Goal: Task Accomplishment & Management: Manage account settings

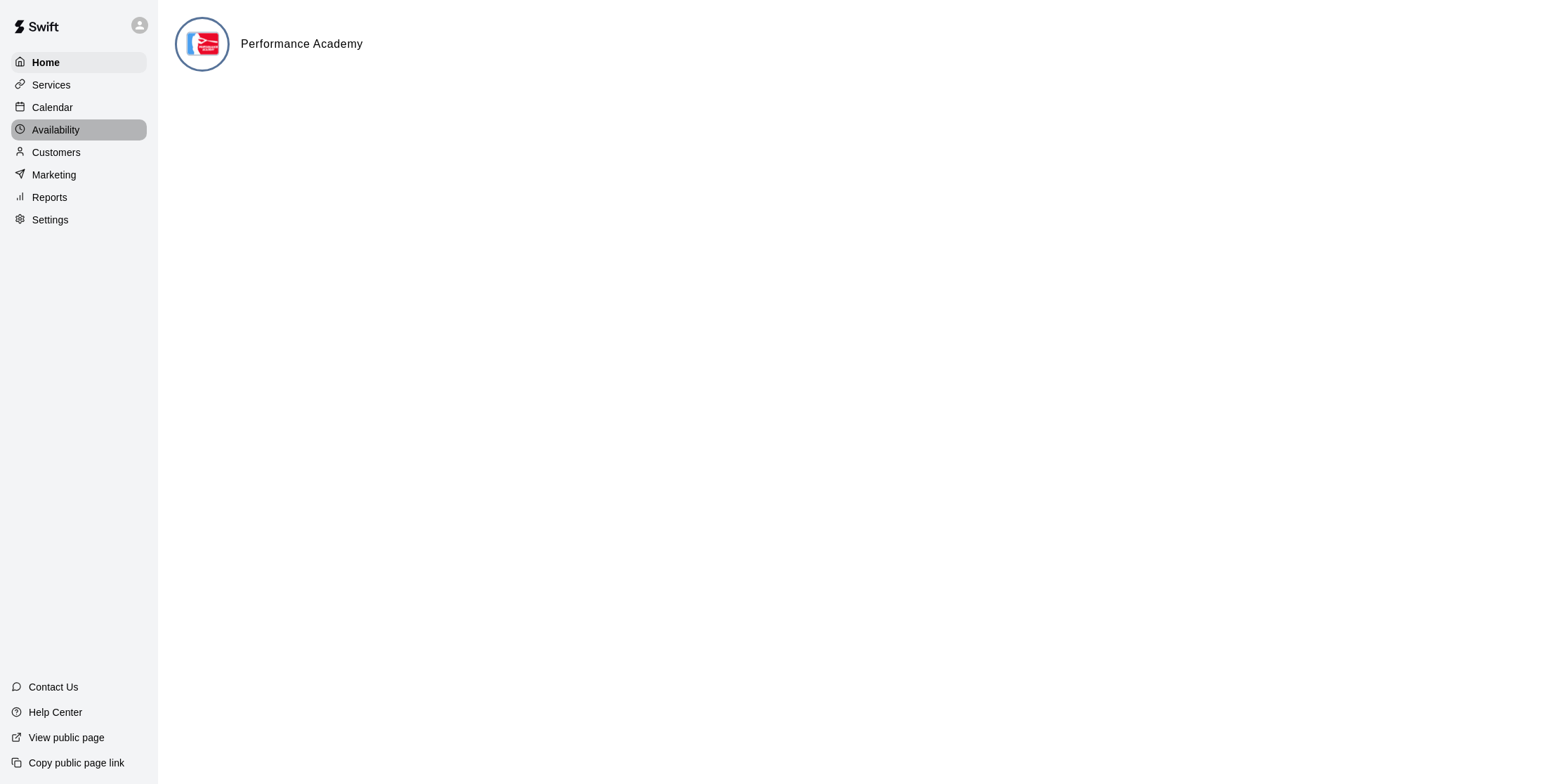
click at [55, 133] on p "Availability" at bounding box center [56, 130] width 48 height 14
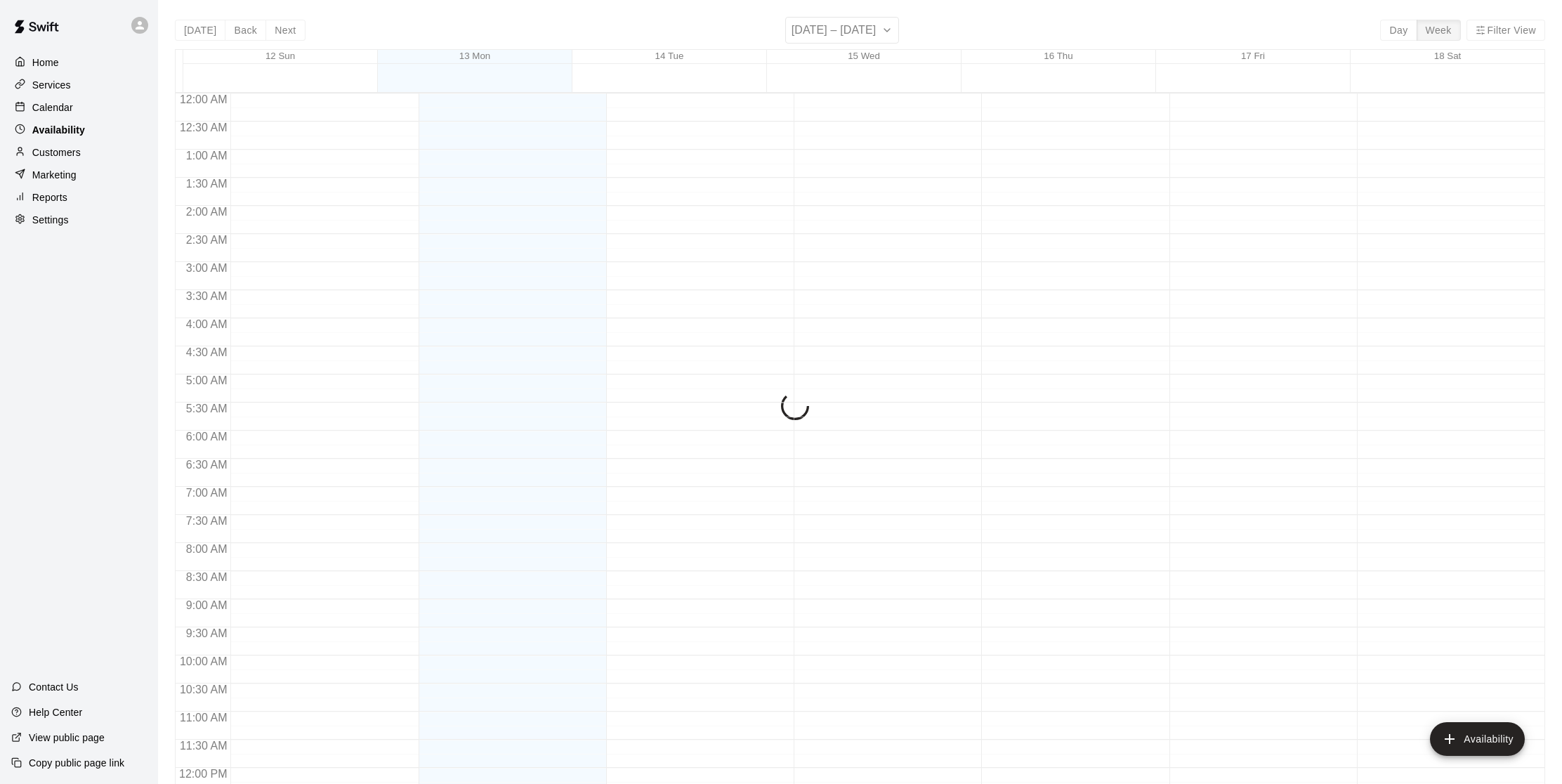
scroll to position [643, 0]
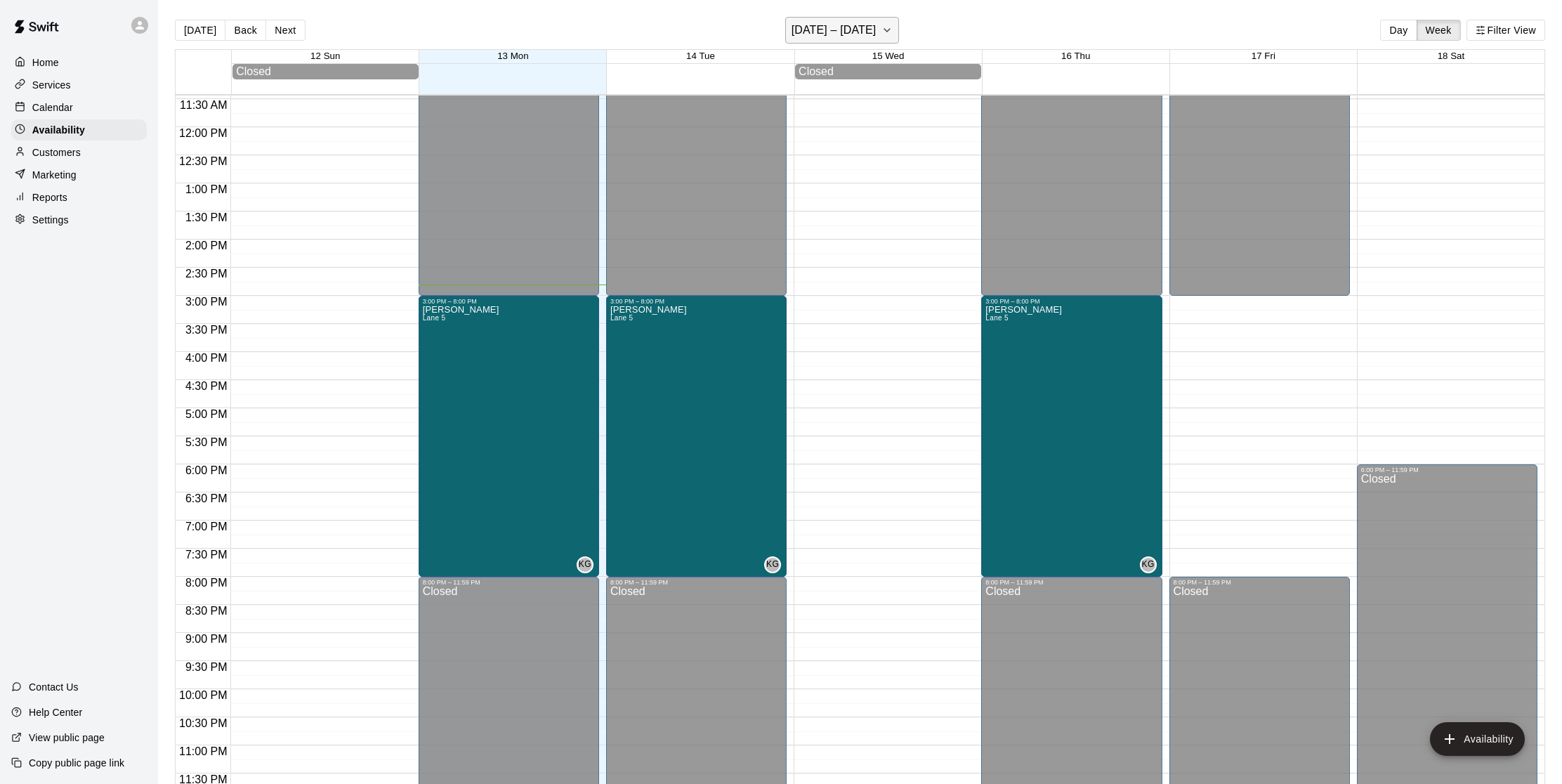
click at [883, 28] on icon "button" at bounding box center [886, 29] width 12 height 17
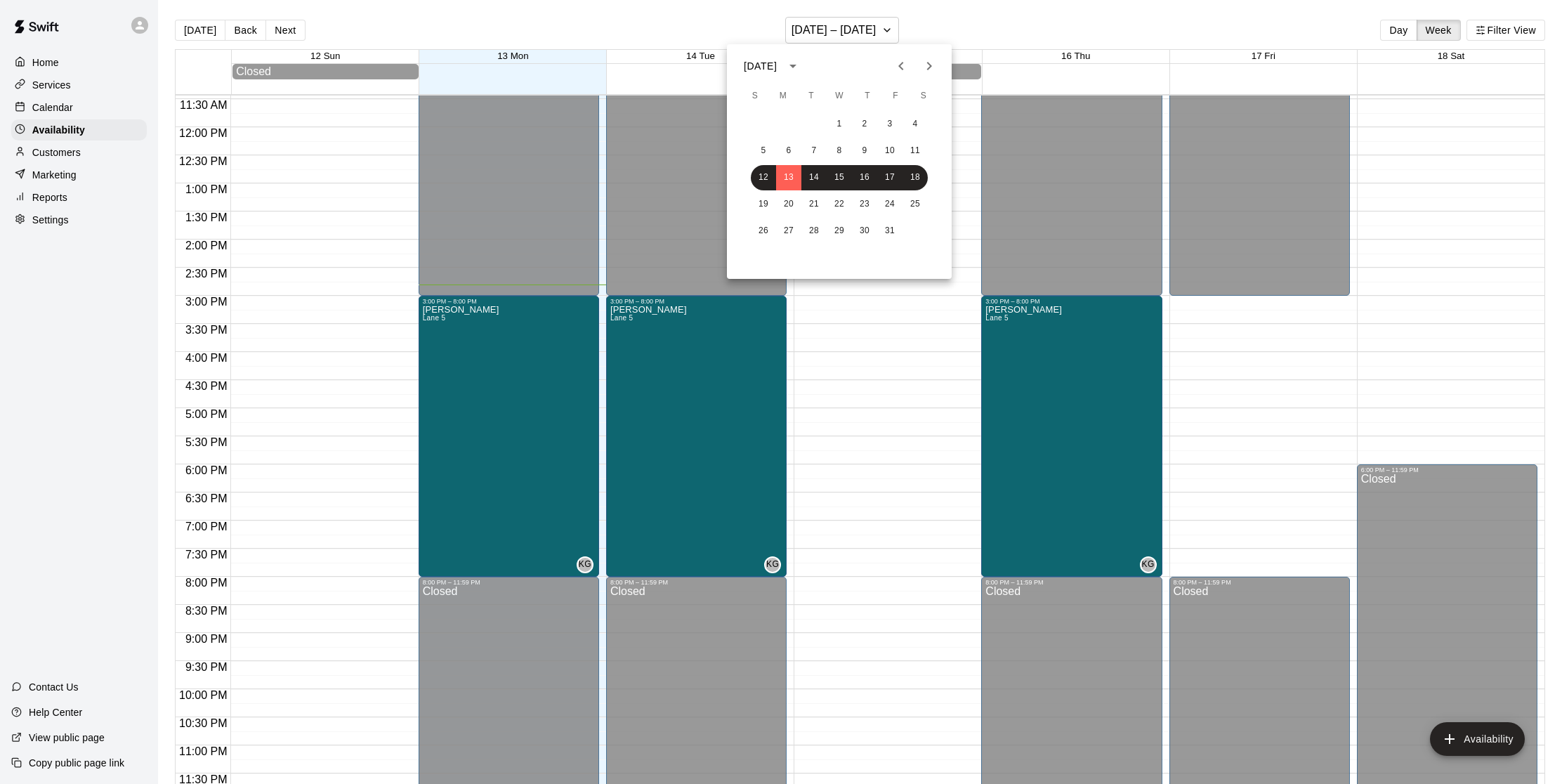
click at [900, 69] on icon "Previous month" at bounding box center [901, 66] width 17 height 17
click at [838, 182] on button "17" at bounding box center [839, 177] width 25 height 25
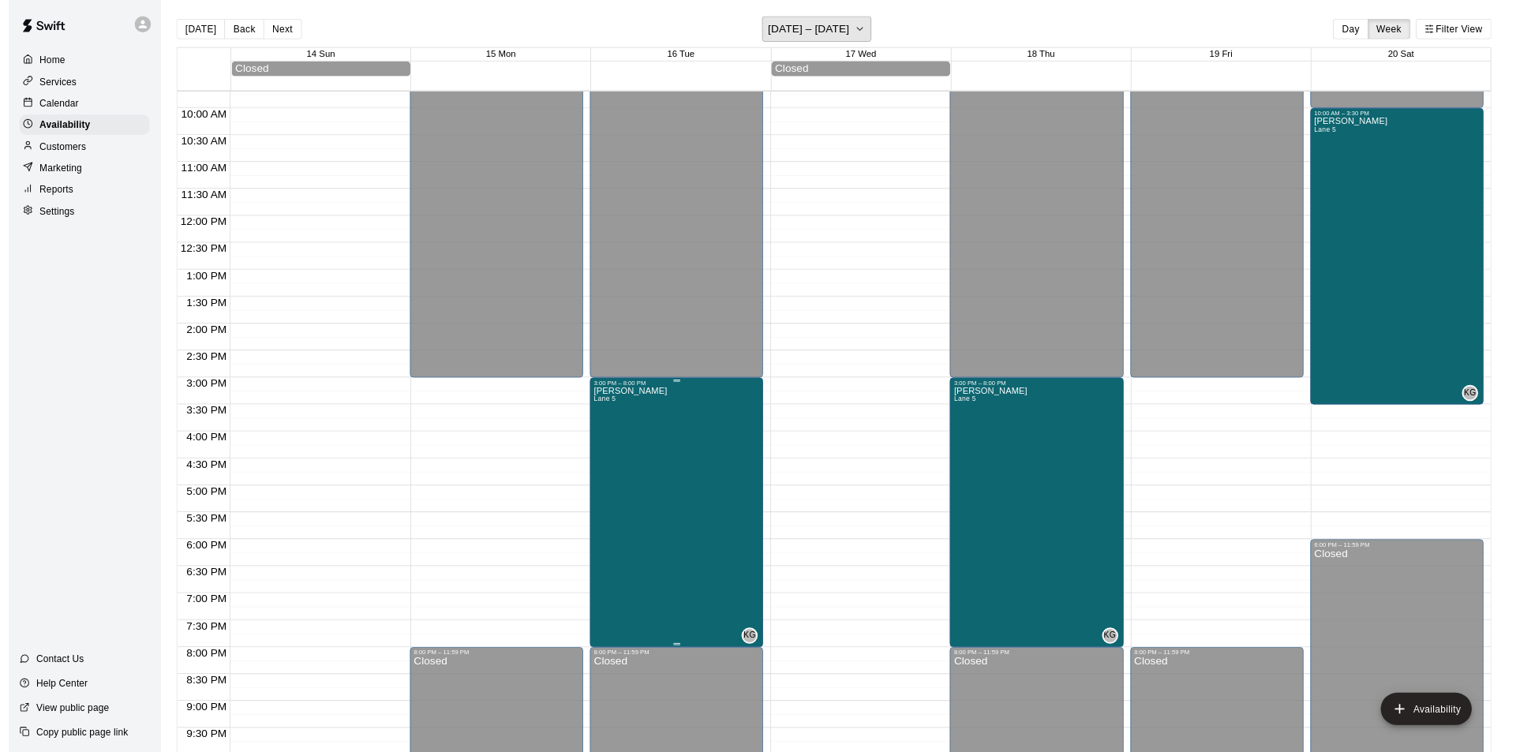
scroll to position [613, 0]
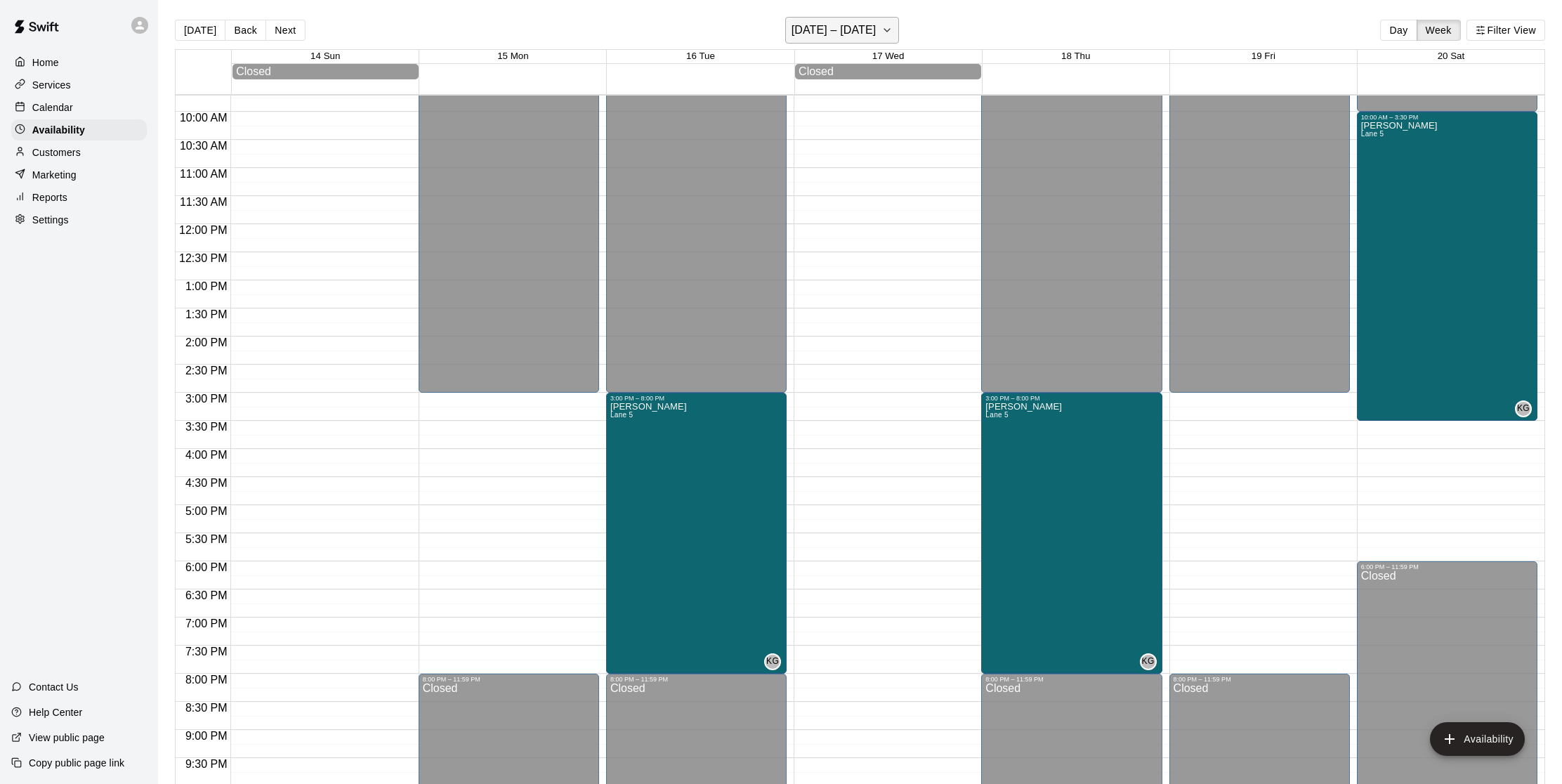
click at [893, 31] on icon "button" at bounding box center [886, 29] width 12 height 17
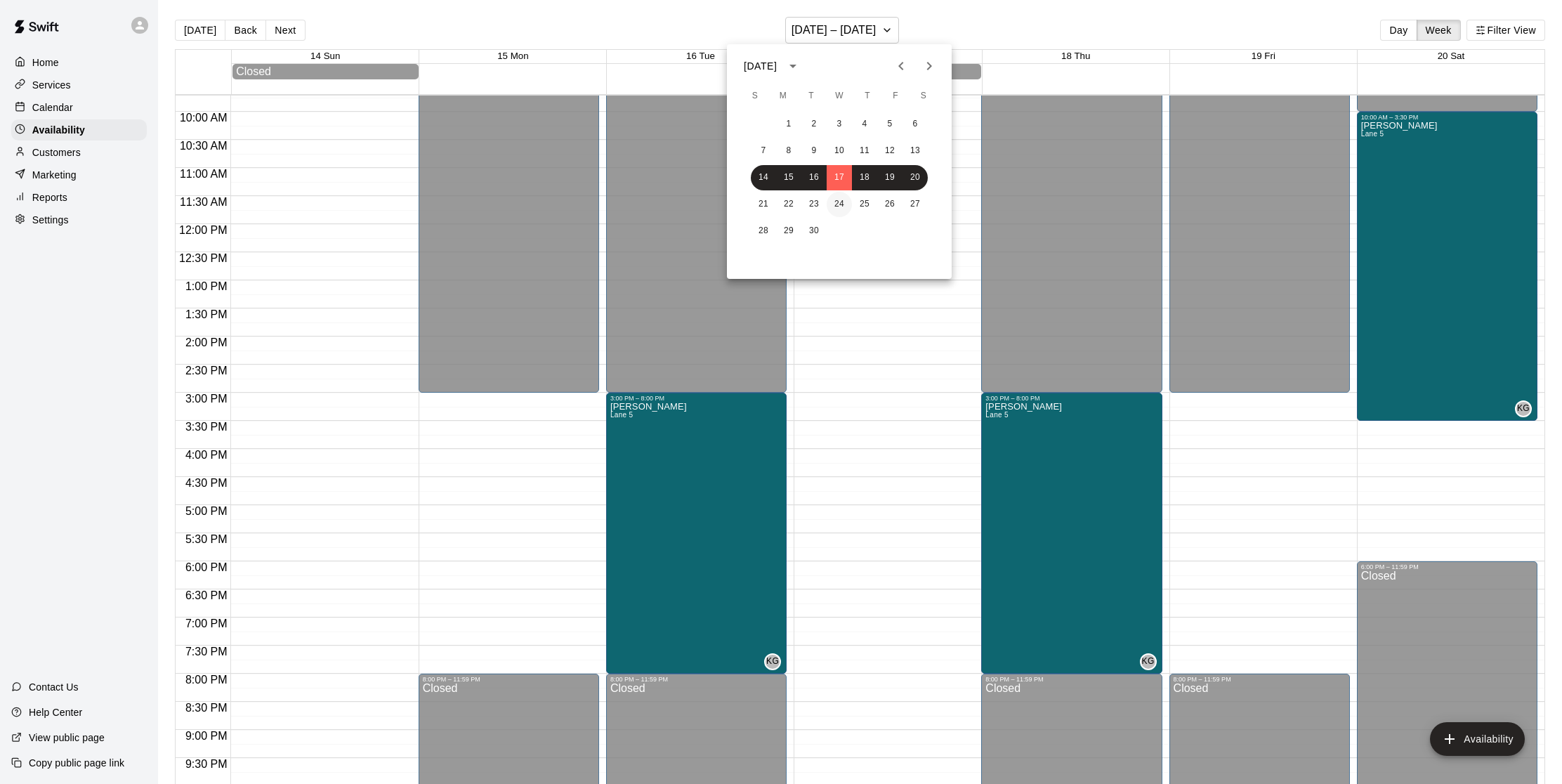
click at [841, 208] on button "24" at bounding box center [839, 204] width 25 height 25
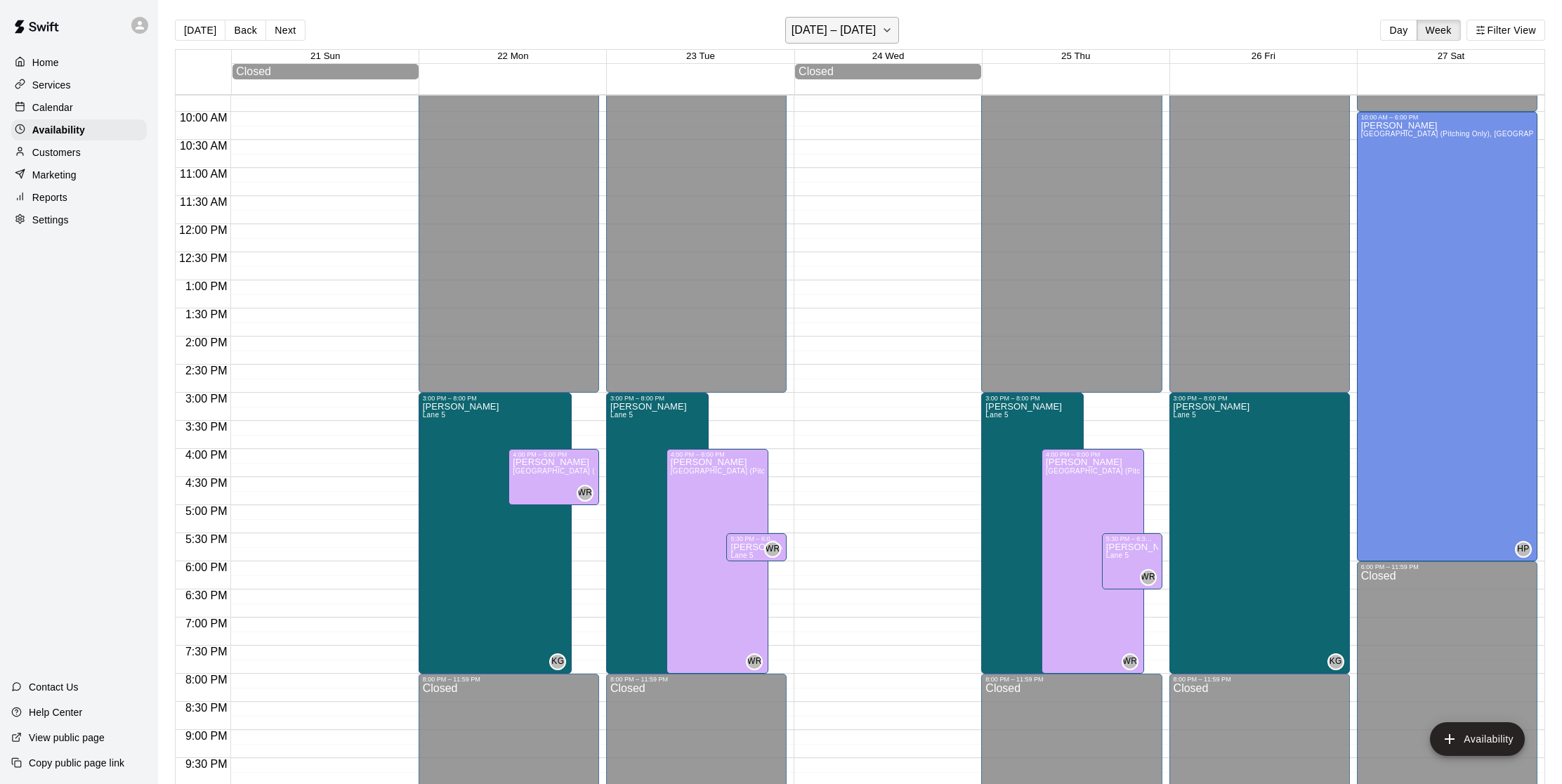
click at [889, 28] on icon "button" at bounding box center [886, 29] width 12 height 17
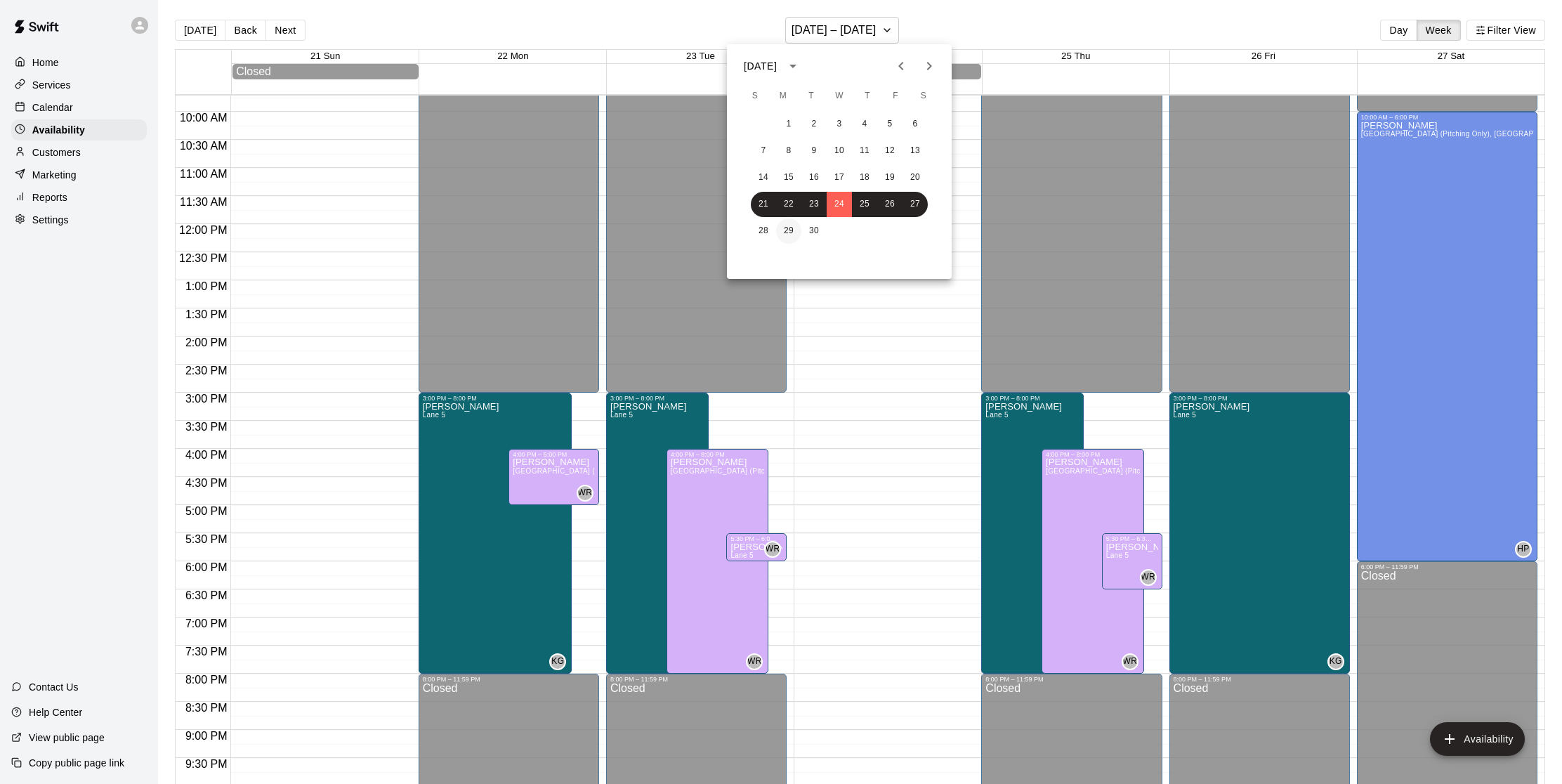
click at [787, 234] on button "29" at bounding box center [789, 230] width 25 height 25
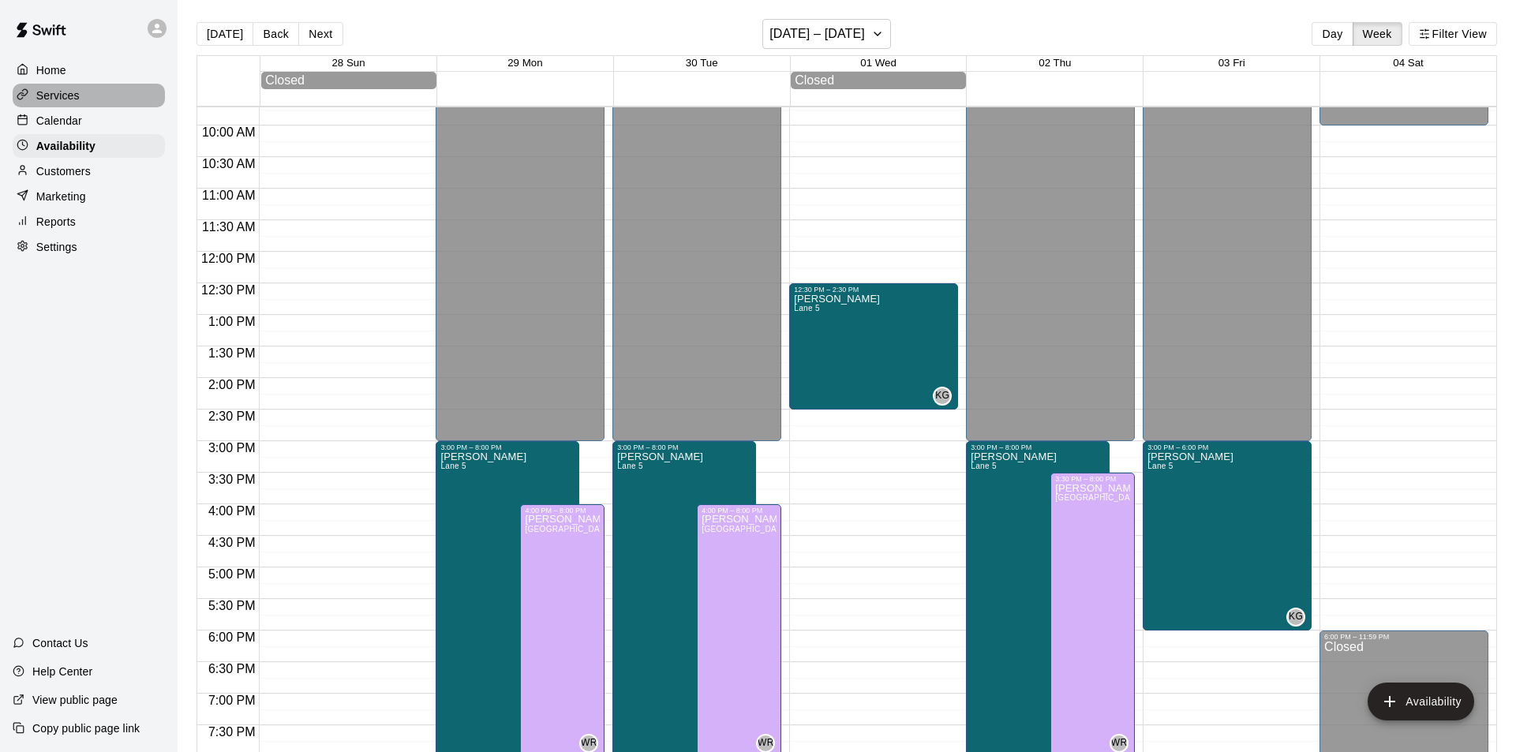
click at [56, 94] on p "Services" at bounding box center [57, 96] width 43 height 16
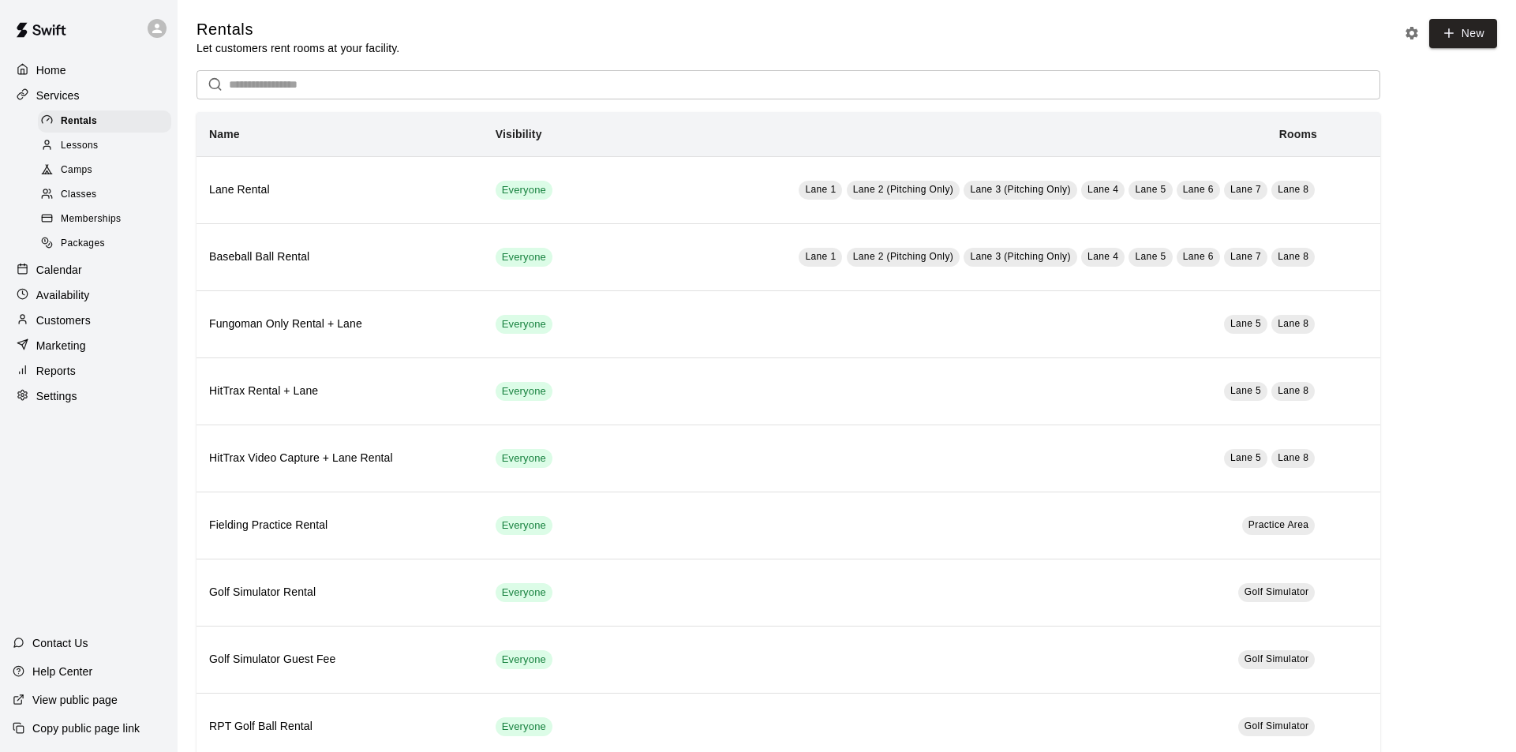
click at [80, 214] on span "Memberships" at bounding box center [91, 219] width 60 height 16
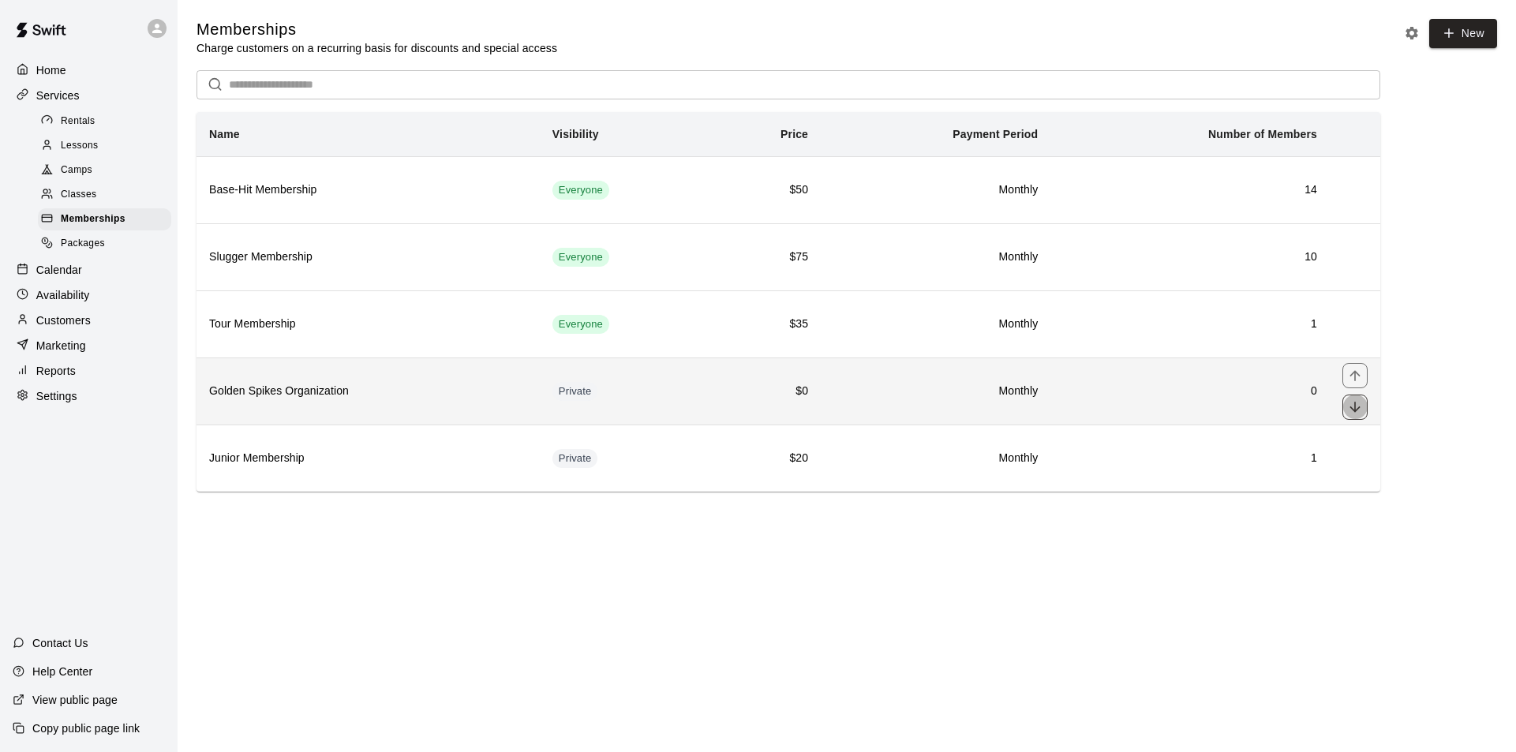
click at [1360, 407] on icon "move item down" at bounding box center [1355, 407] width 16 height 16
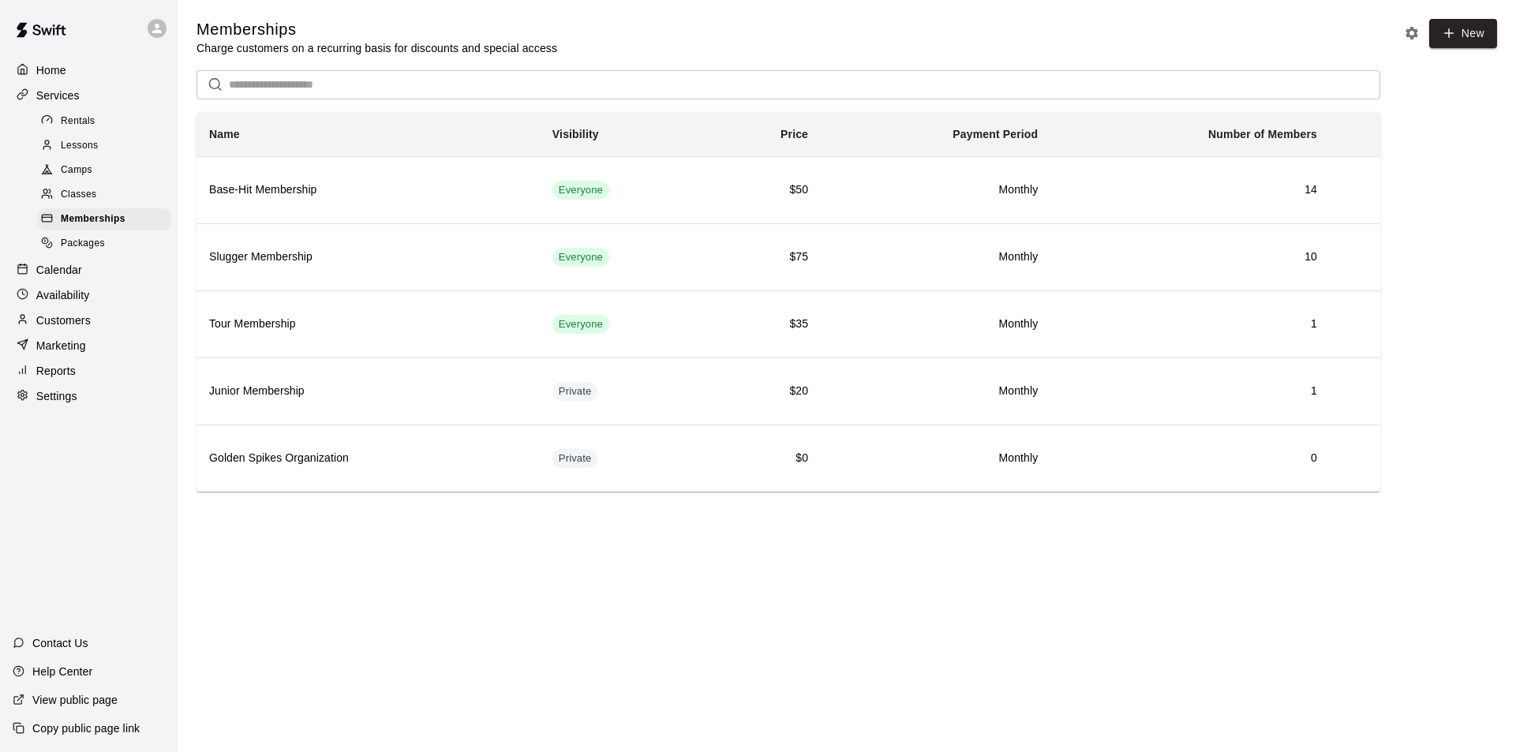
click at [47, 69] on p "Home" at bounding box center [51, 70] width 30 height 16
